Goal: Navigation & Orientation: Find specific page/section

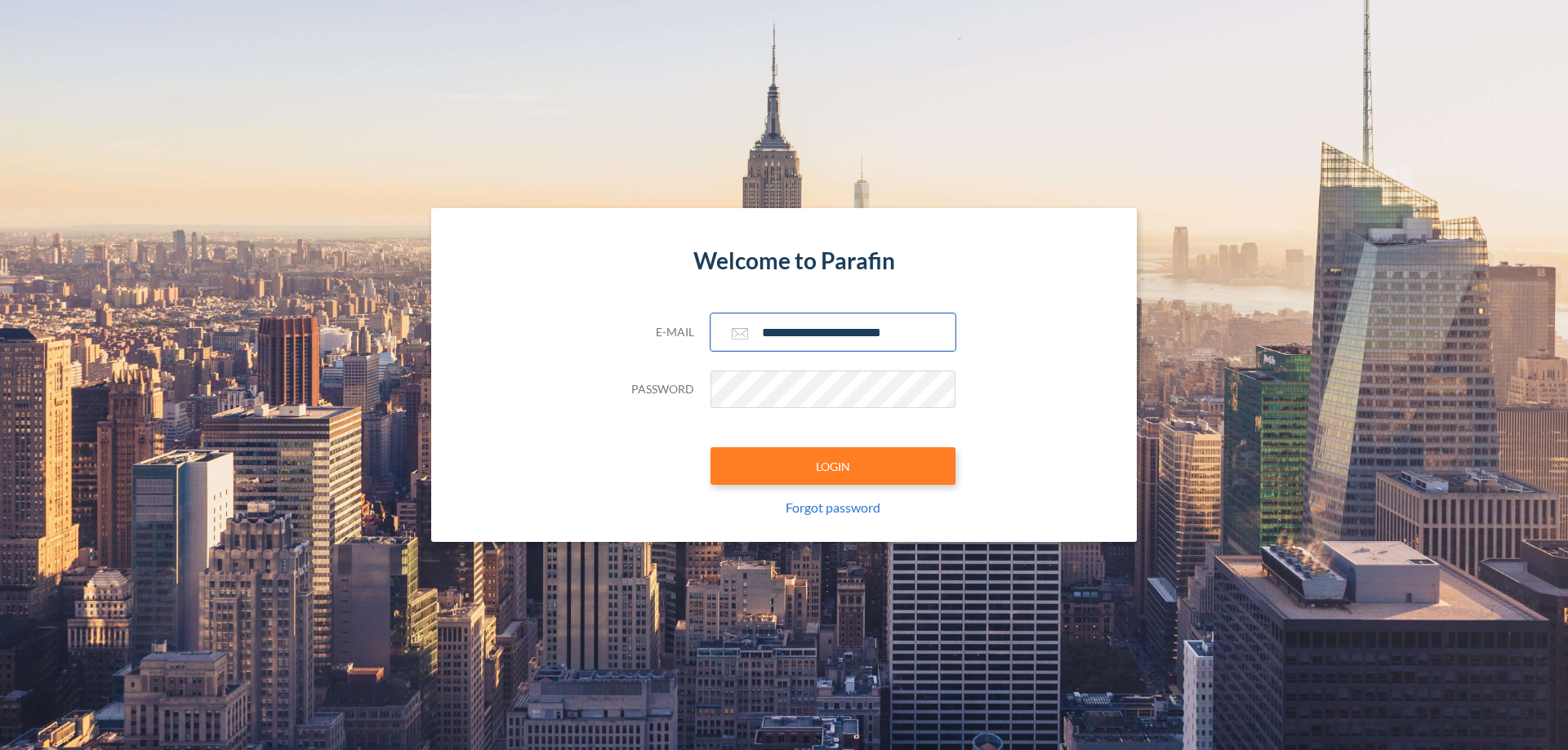
type input "**********"
click at [833, 466] on button "LOGIN" at bounding box center [833, 466] width 245 height 38
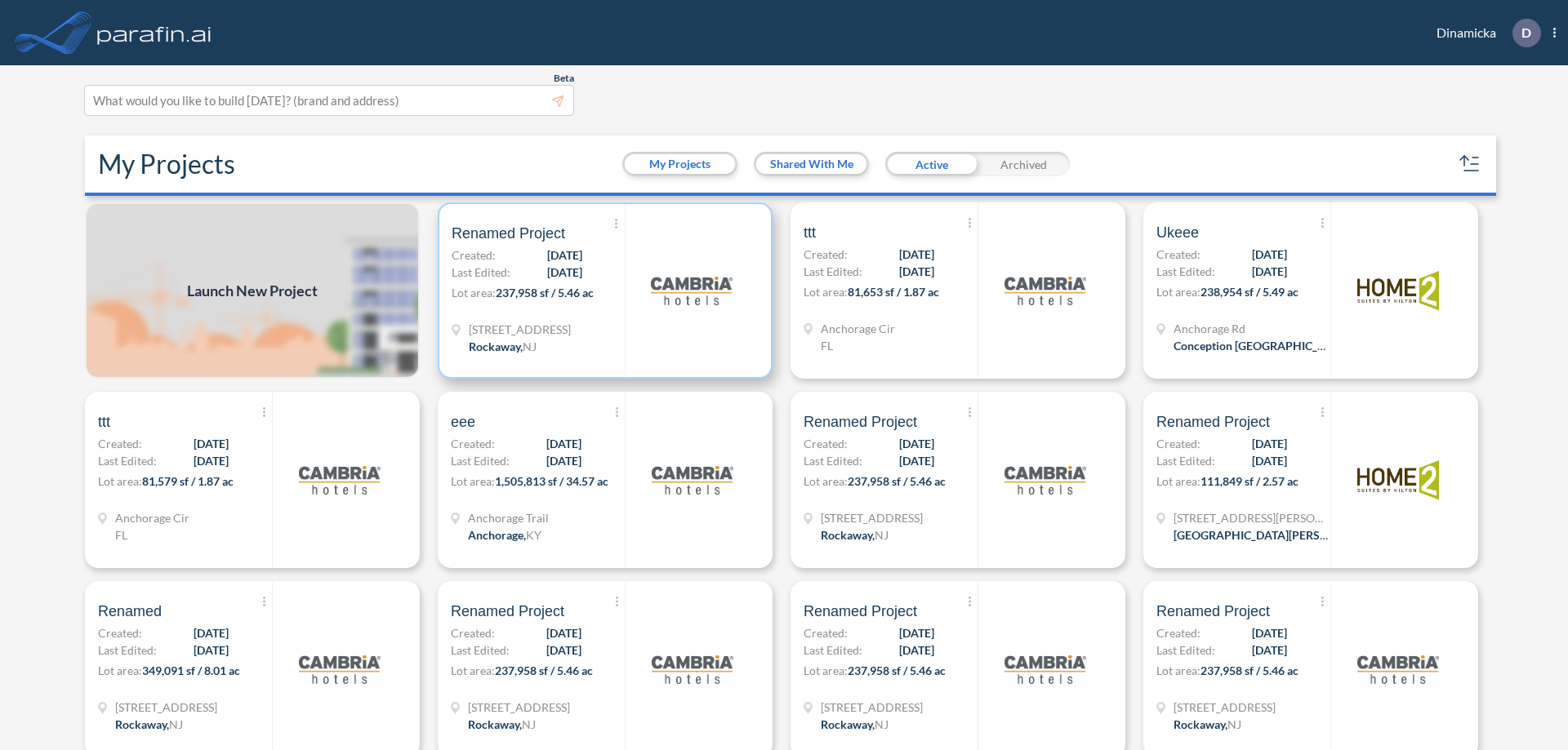
scroll to position [4, 0]
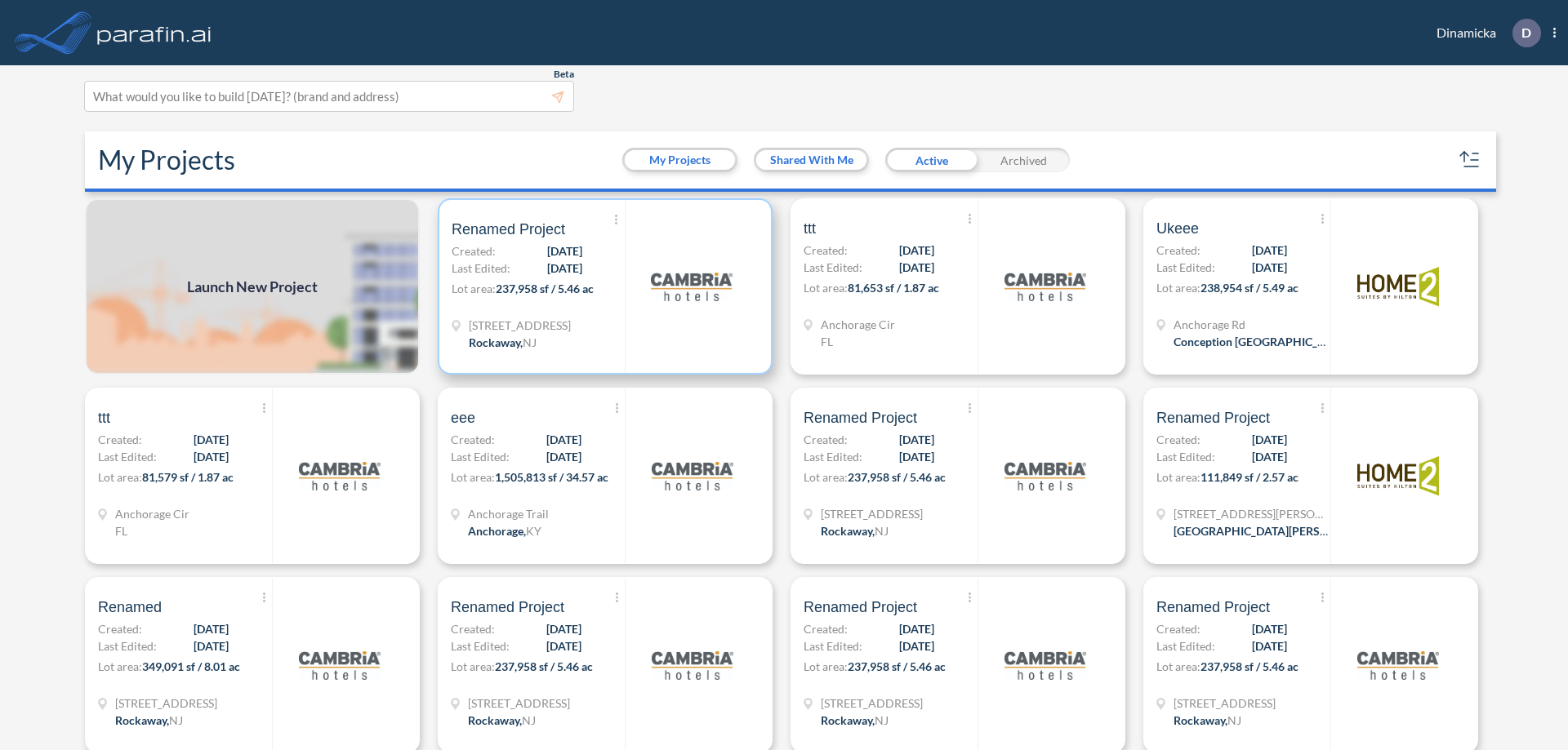
click at [602, 287] on p "Lot area: 237,958 sf / 5.46 ac" at bounding box center [538, 291] width 173 height 23
